Goal: Task Accomplishment & Management: Use online tool/utility

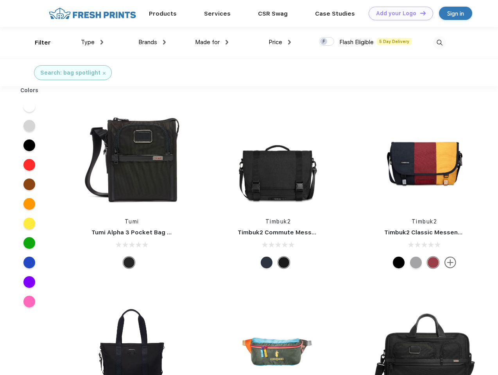
scroll to position [0, 0]
click at [398, 13] on link "Add your Logo Design Tool" at bounding box center [401, 14] width 65 height 14
click at [0, 0] on div "Design Tool" at bounding box center [0, 0] width 0 height 0
click at [420, 13] on link "Add your Logo Design Tool" at bounding box center [401, 14] width 65 height 14
click at [38, 43] on div "Filter" at bounding box center [43, 42] width 16 height 9
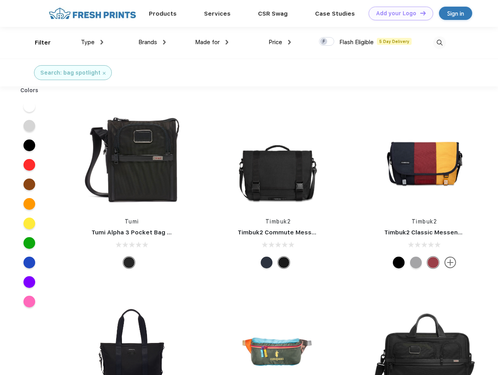
click at [92, 42] on span "Type" at bounding box center [88, 42] width 14 height 7
click at [152, 42] on span "Brands" at bounding box center [147, 42] width 19 height 7
click at [212, 42] on span "Made for" at bounding box center [207, 42] width 25 height 7
click at [280, 42] on span "Price" at bounding box center [276, 42] width 14 height 7
click at [327, 42] on div at bounding box center [326, 41] width 15 height 9
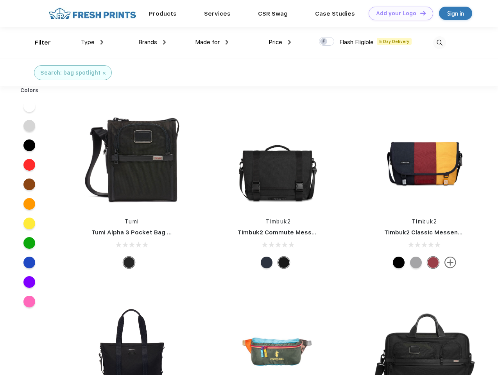
click at [324, 42] on input "checkbox" at bounding box center [321, 39] width 5 height 5
click at [439, 43] on img at bounding box center [439, 42] width 13 height 13
